Goal: Task Accomplishment & Management: Manage account settings

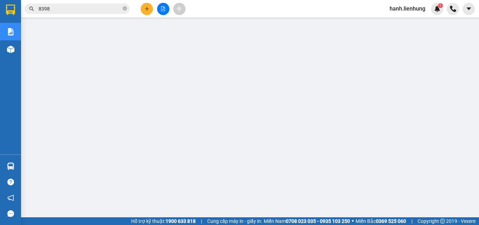
click at [412, 8] on span "hanh.lienhung" at bounding box center [407, 8] width 47 height 9
click at [417, 24] on span "Đăng xuất" at bounding box center [410, 22] width 32 height 8
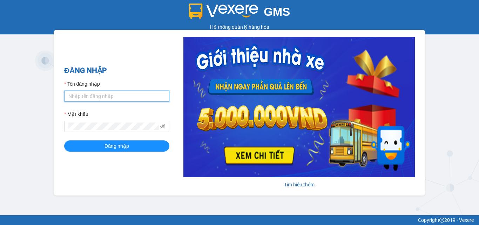
click at [100, 98] on input "Tên đăng nhập" at bounding box center [116, 95] width 105 height 11
type input "lamnt.lienhung"
click at [64, 140] on button "Đăng nhập" at bounding box center [116, 145] width 105 height 11
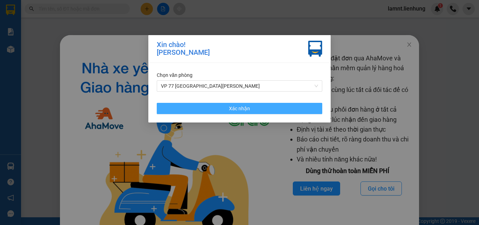
click at [280, 110] on button "Xác nhận" at bounding box center [239, 108] width 165 height 11
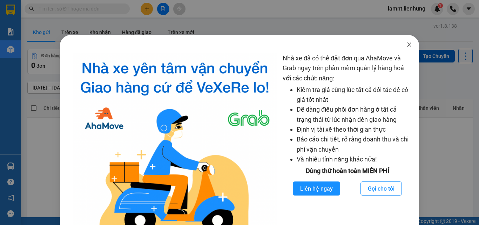
click at [406, 46] on icon "close" at bounding box center [409, 45] width 6 height 6
